Goal: Navigation & Orientation: Find specific page/section

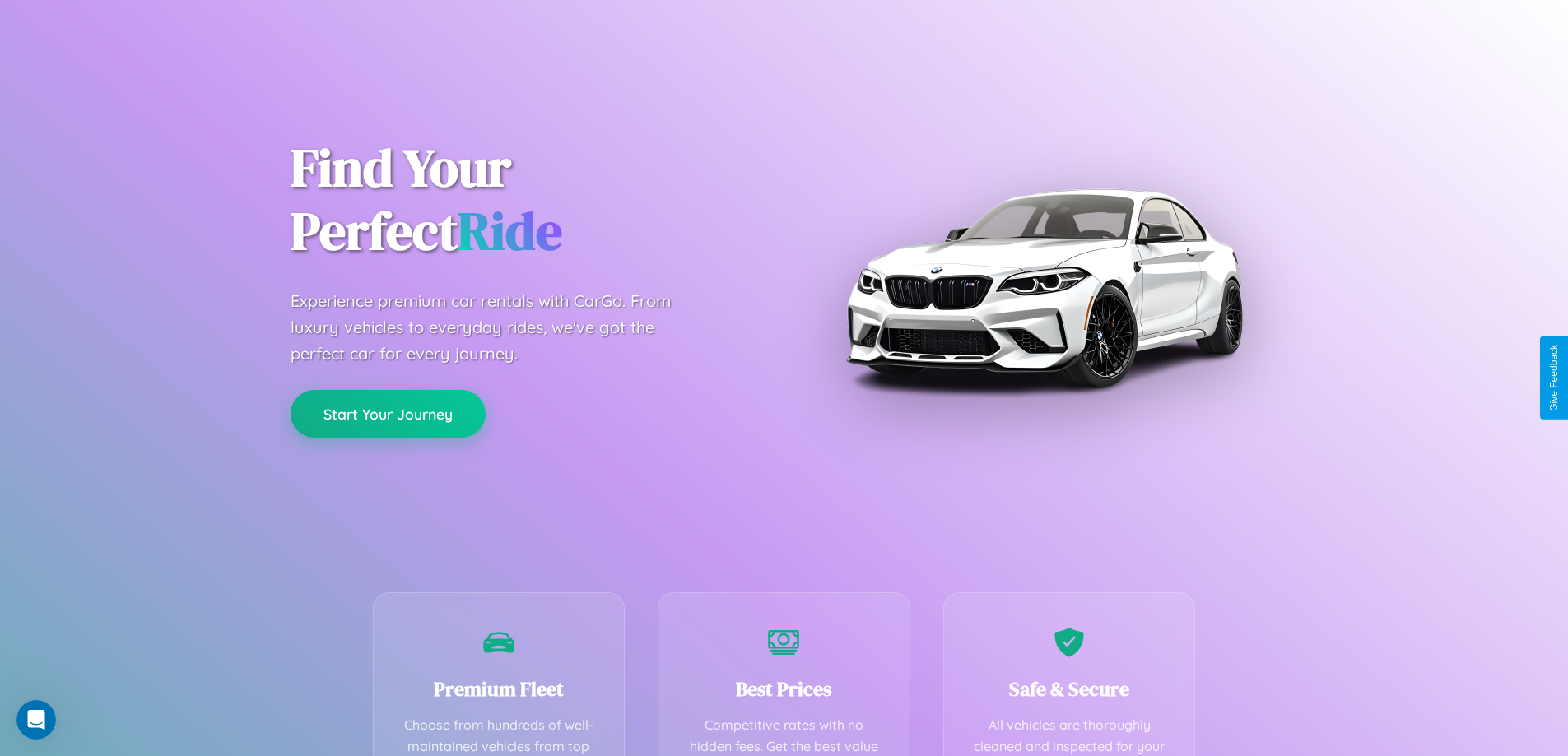
click at [388, 413] on button "Start Your Journey" at bounding box center [388, 413] width 195 height 48
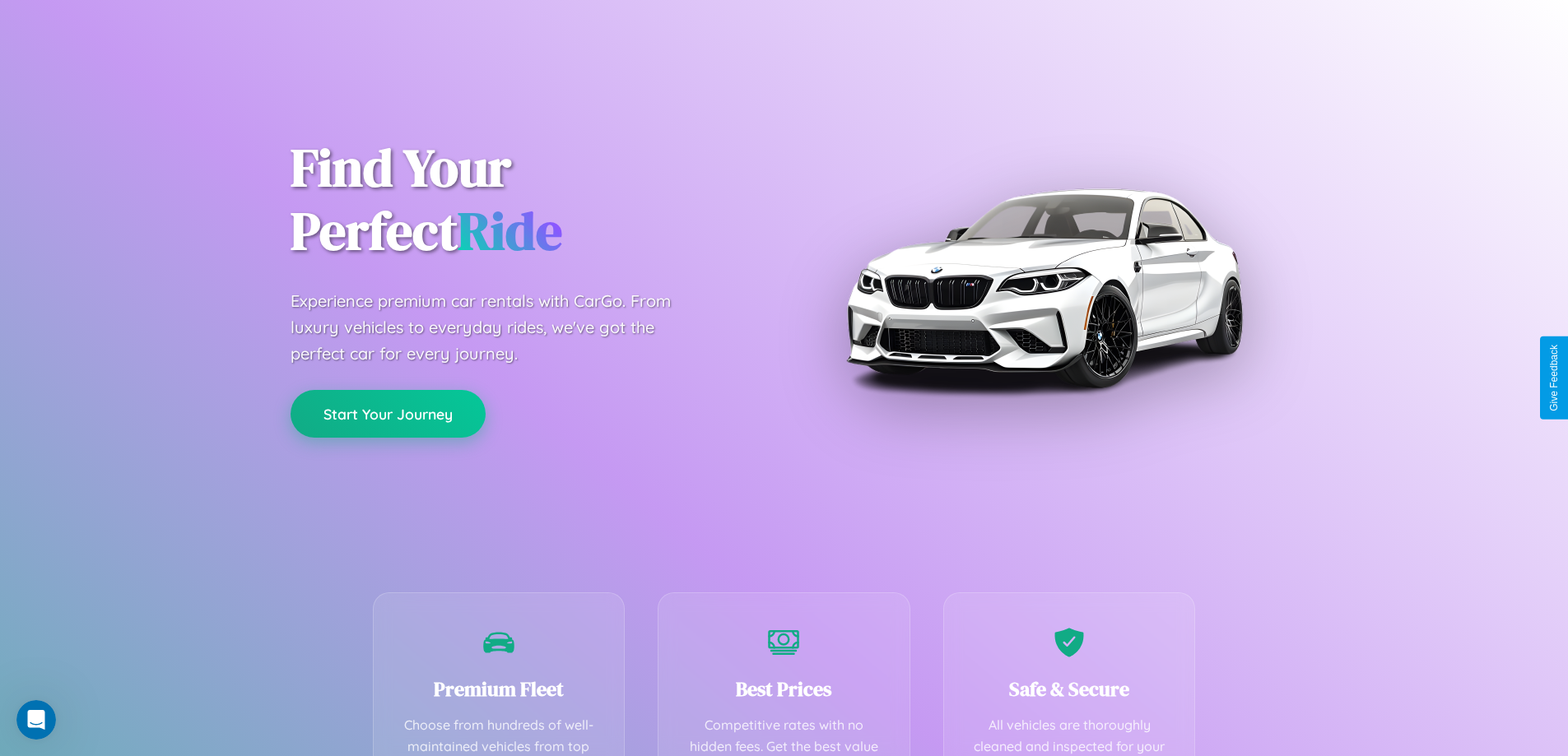
click at [388, 413] on button "Start Your Journey" at bounding box center [388, 413] width 195 height 48
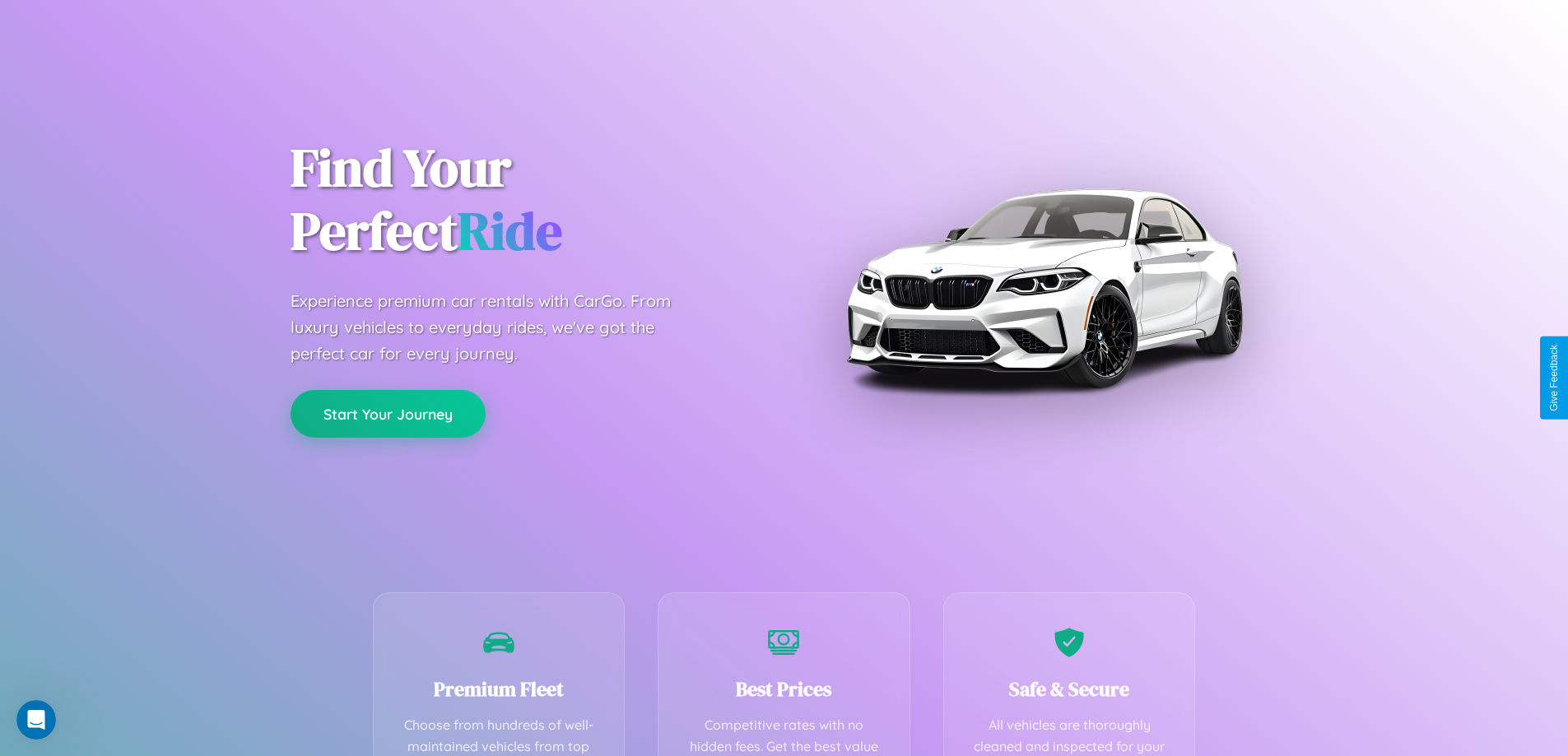
click at [388, 413] on button "Start Your Journey" at bounding box center [388, 413] width 195 height 48
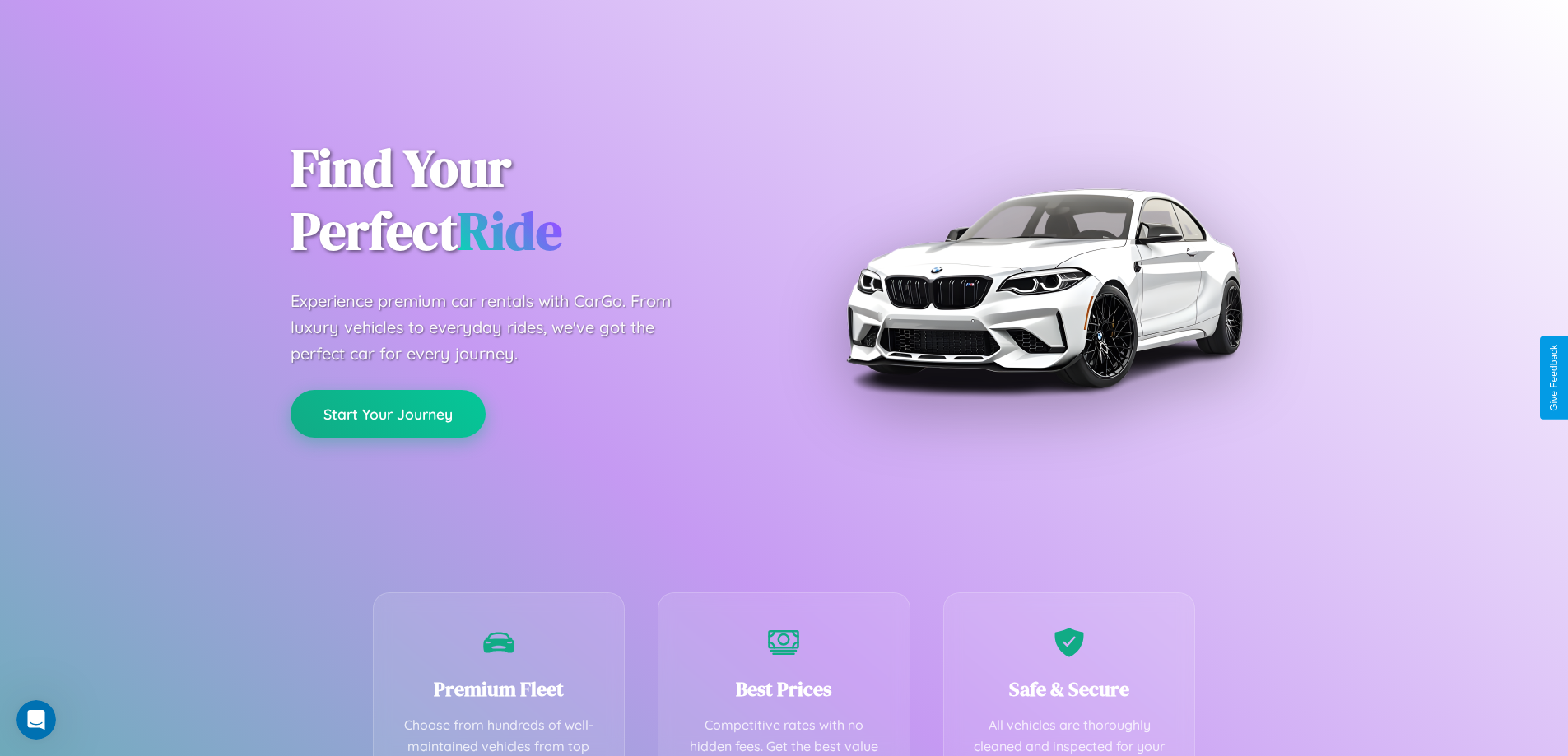
click at [388, 413] on button "Start Your Journey" at bounding box center [388, 413] width 195 height 48
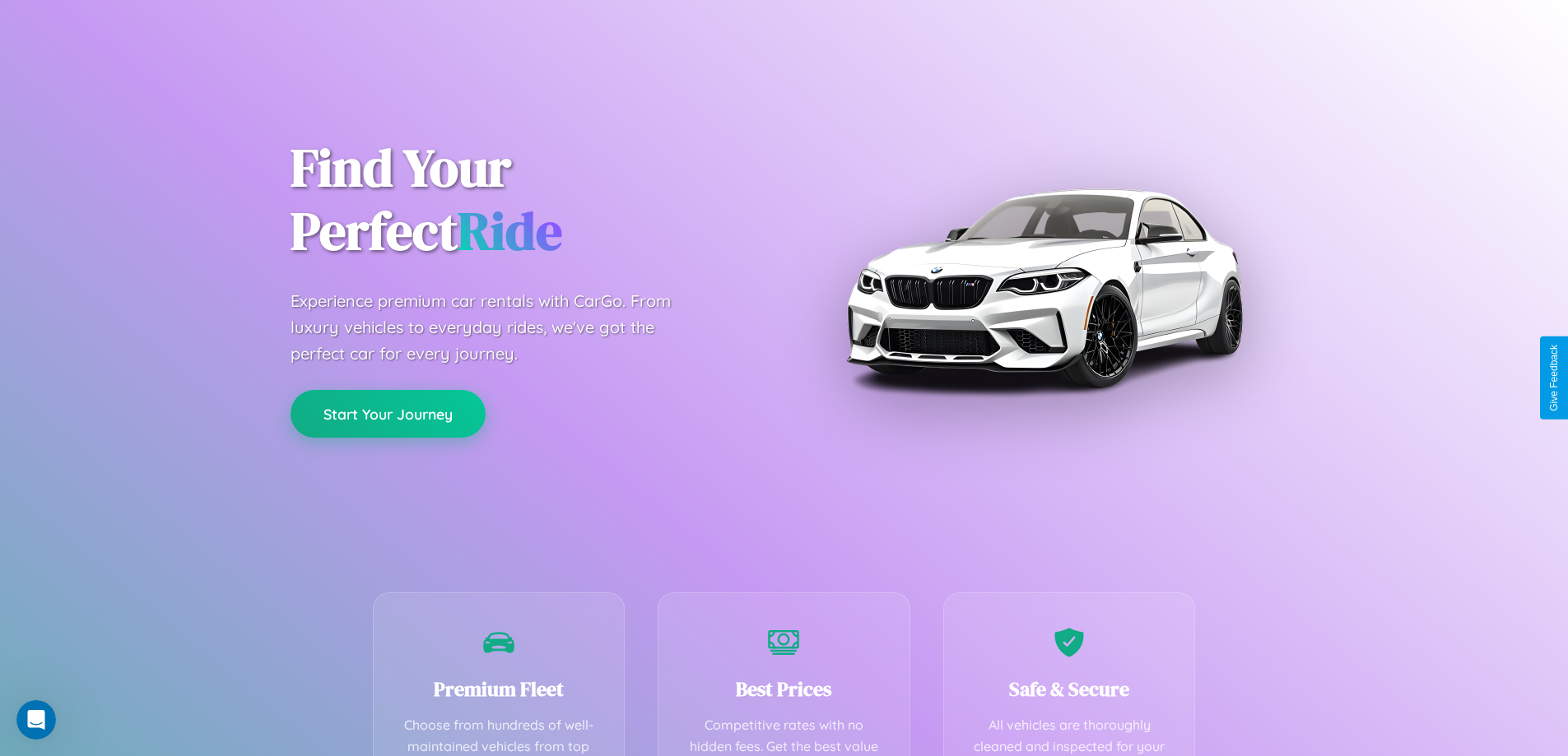
click at [388, 413] on button "Start Your Journey" at bounding box center [388, 413] width 195 height 48
